Goal: Information Seeking & Learning: Find specific page/section

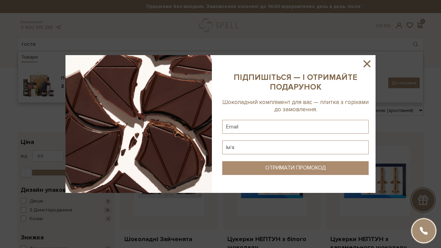
click at [367, 63] on icon at bounding box center [366, 63] width 7 height 7
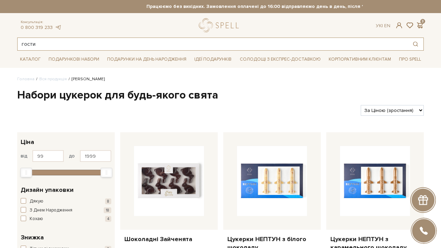
click at [159, 43] on input "гости" at bounding box center [213, 44] width 390 height 12
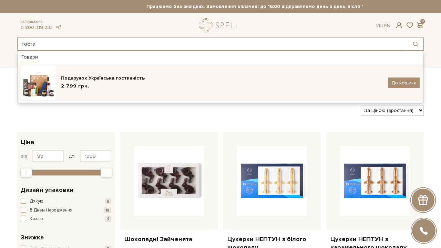
type input "гости"
click at [44, 95] on img at bounding box center [38, 82] width 34 height 34
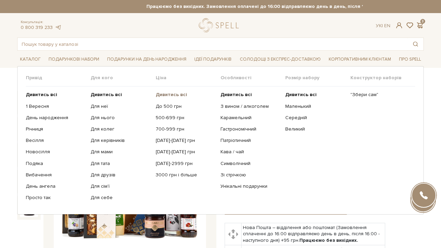
click at [180, 95] on b "Дивитись всі" at bounding box center [171, 95] width 31 height 6
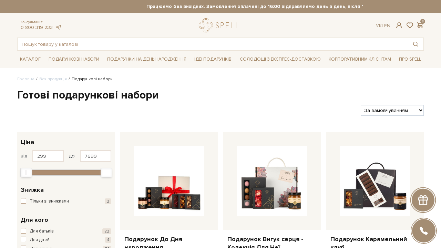
select select "https://spellchocolate.com/our-productions/podarunkovi-box/?sort=p.price&order=…"
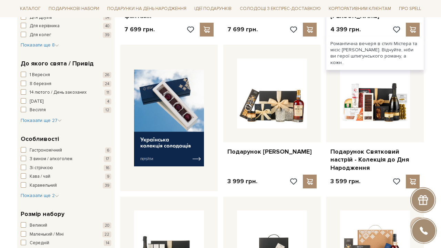
scroll to position [232, 0]
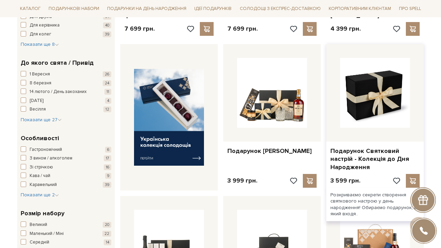
click at [390, 111] on img at bounding box center [375, 93] width 70 height 70
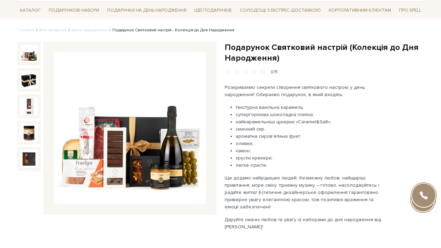
scroll to position [62, 0]
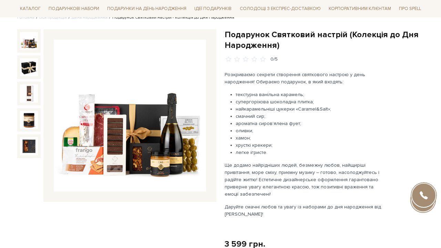
click at [139, 125] on img at bounding box center [130, 116] width 152 height 152
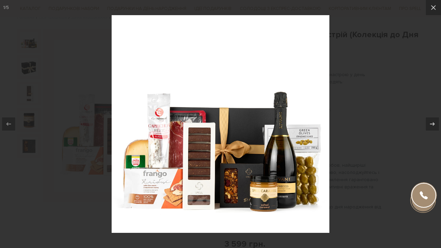
click at [339, 56] on div at bounding box center [220, 124] width 441 height 248
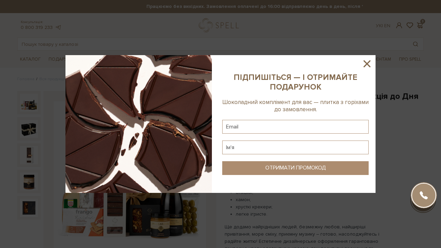
click at [372, 63] on icon at bounding box center [367, 64] width 12 height 12
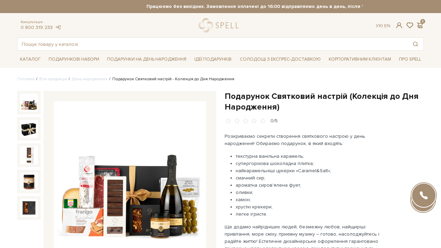
click at [178, 37] on div "Консультація: 0 800 319 233 Ук | En | 3 #набір цукерок #печиво #Колекція до Дня…" at bounding box center [220, 34] width 415 height 32
click at [150, 40] on input "text" at bounding box center [213, 44] width 390 height 12
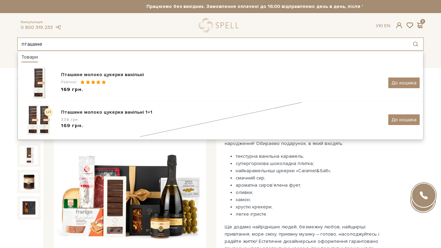
type input "пташине"
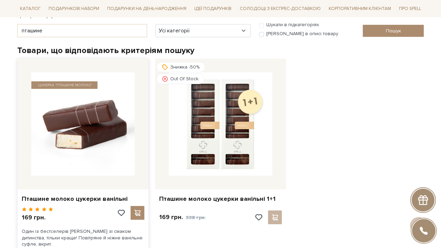
click at [101, 98] on img at bounding box center [82, 123] width 103 height 103
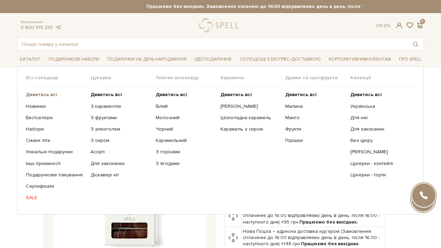
click at [53, 92] on b "Дивитись всі" at bounding box center [41, 95] width 31 height 6
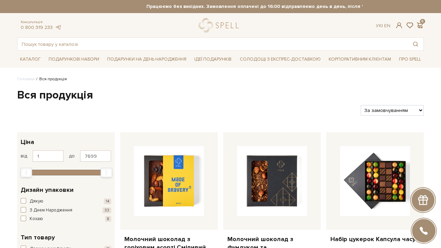
select select "[URL][DOMAIN_NAME]"
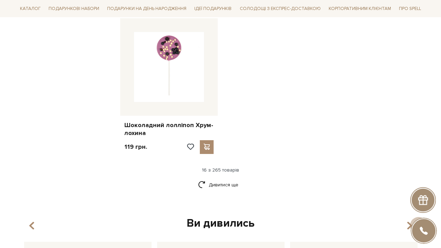
scroll to position [836, 0]
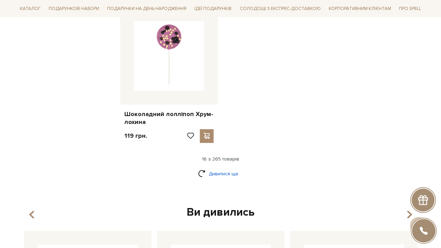
click at [229, 168] on link "Дивитися ще" at bounding box center [220, 174] width 45 height 12
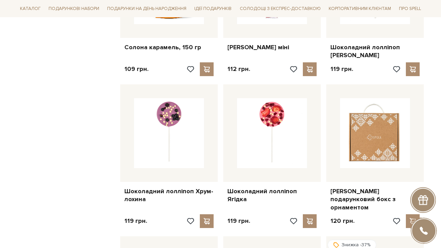
scroll to position [760, 0]
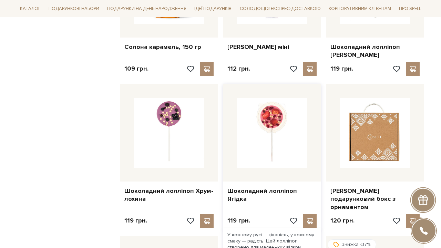
click at [269, 121] on img at bounding box center [272, 133] width 70 height 70
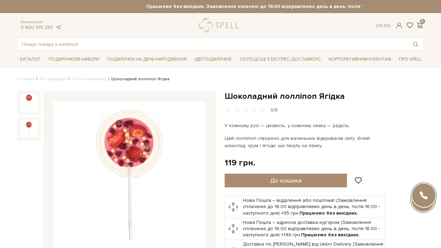
click at [34, 126] on img at bounding box center [29, 129] width 18 height 18
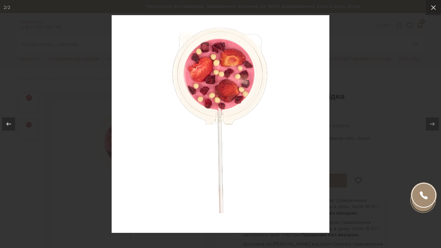
click at [335, 91] on div at bounding box center [220, 124] width 441 height 248
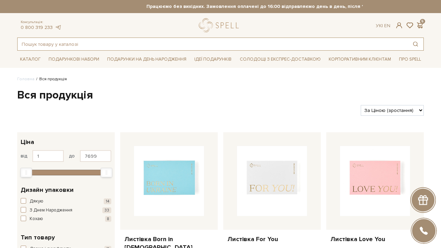
click at [126, 43] on input "text" at bounding box center [213, 44] width 390 height 12
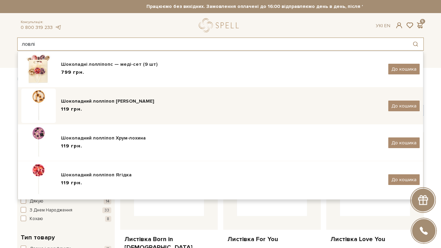
scroll to position [87, 0]
type input "ловлі"
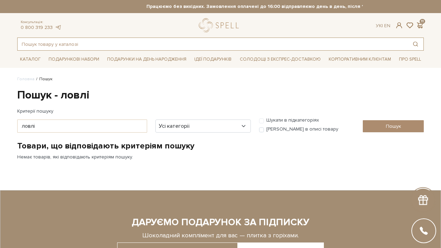
click at [78, 42] on input "text" at bounding box center [213, 44] width 390 height 12
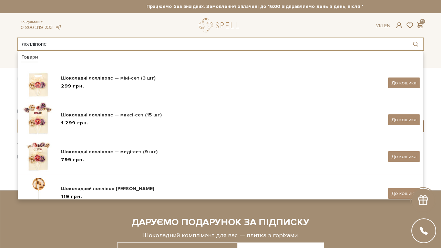
type input "лолліпопс"
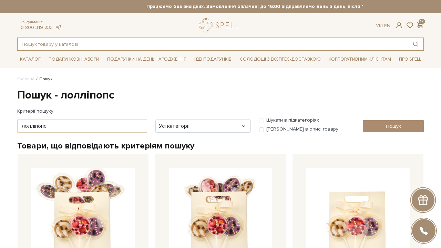
click at [65, 43] on input "text" at bounding box center [213, 44] width 390 height 12
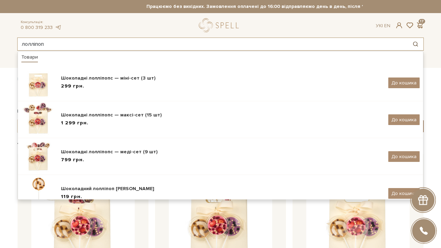
type input "лолліпоп"
click at [414, 44] on button "Пошук товару у каталозі" at bounding box center [415, 44] width 16 height 12
